Goal: Go to known website: Access a specific website the user already knows

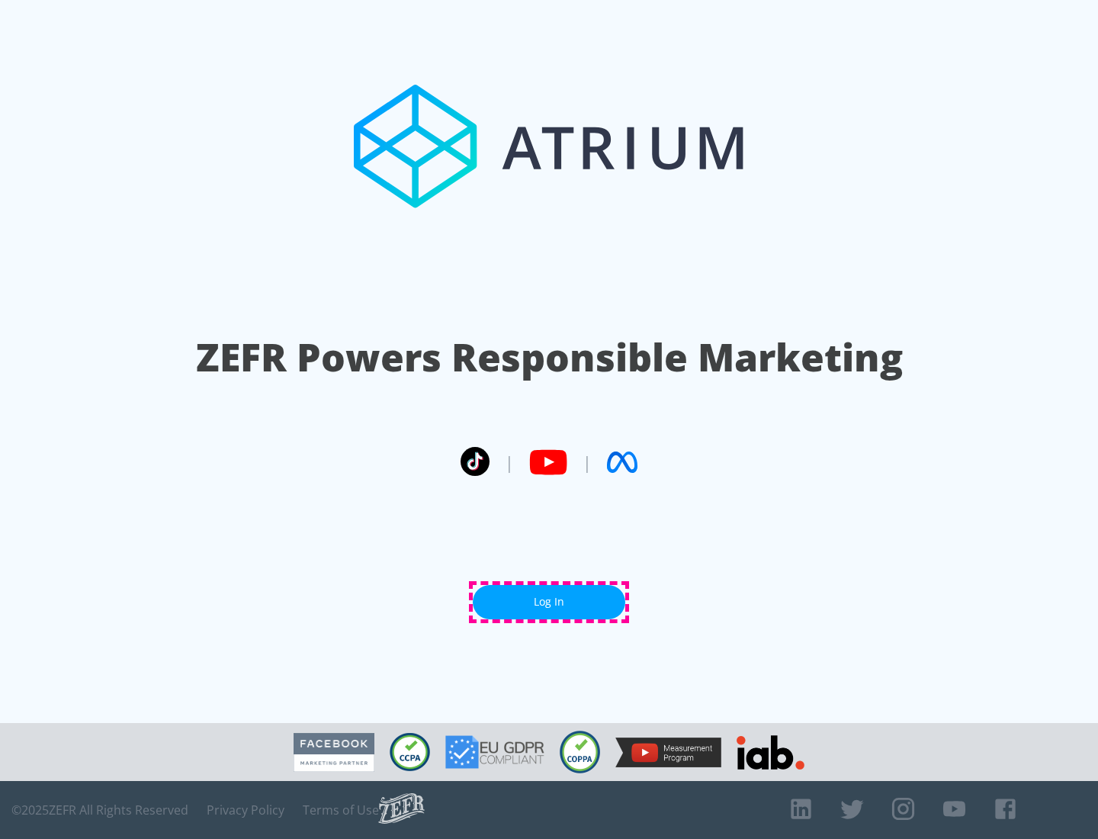
click at [549, 602] on link "Log In" at bounding box center [549, 602] width 153 height 34
